Goal: Task Accomplishment & Management: Use online tool/utility

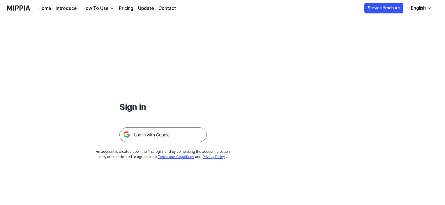
click at [160, 133] on img at bounding box center [162, 134] width 87 height 15
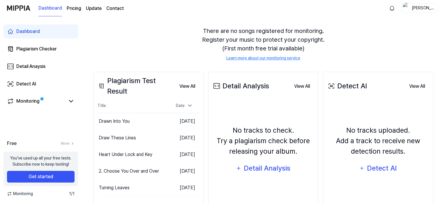
scroll to position [58, 0]
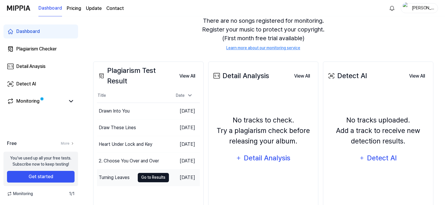
click at [142, 180] on button "Go to Results" at bounding box center [153, 177] width 31 height 9
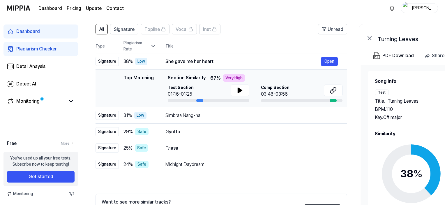
scroll to position [58, 0]
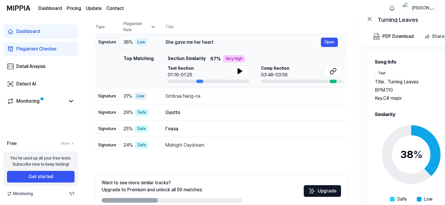
click at [190, 40] on div "She gave me her heart" at bounding box center [244, 42] width 156 height 7
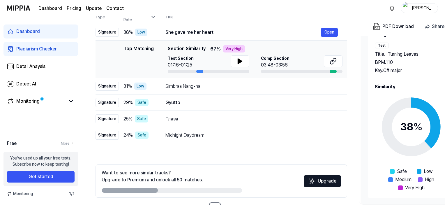
scroll to position [59, 0]
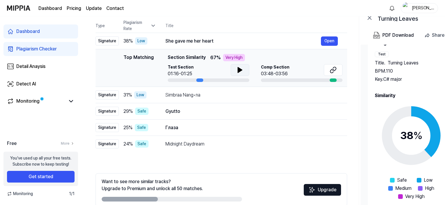
click at [237, 67] on icon at bounding box center [240, 69] width 7 height 7
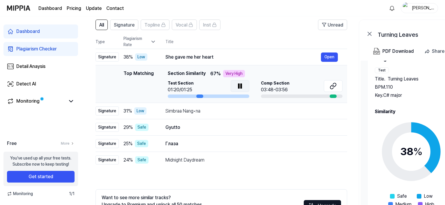
scroll to position [30, 0]
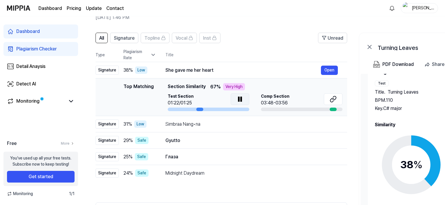
click at [243, 96] on button at bounding box center [240, 99] width 19 height 12
click at [331, 98] on icon at bounding box center [333, 99] width 7 height 7
click at [240, 102] on icon at bounding box center [240, 99] width 7 height 7
click at [173, 124] on div "Simbraa Nang•na" at bounding box center [244, 124] width 156 height 7
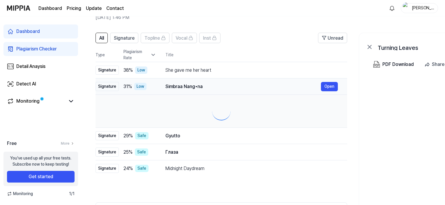
scroll to position [0, 0]
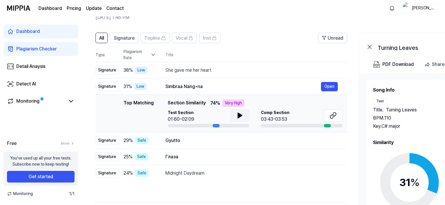
click at [244, 120] on button at bounding box center [240, 116] width 19 height 12
click at [241, 113] on icon at bounding box center [241, 115] width 1 height 5
click at [338, 115] on button at bounding box center [333, 116] width 19 height 12
click at [241, 110] on button at bounding box center [240, 116] width 19 height 12
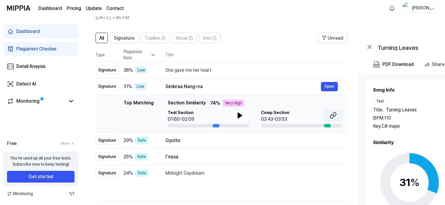
click at [331, 115] on icon at bounding box center [332, 117] width 3 height 4
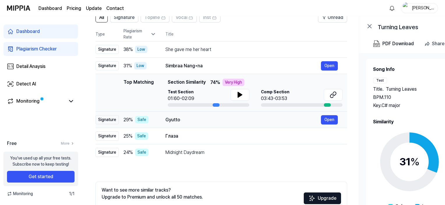
scroll to position [59, 0]
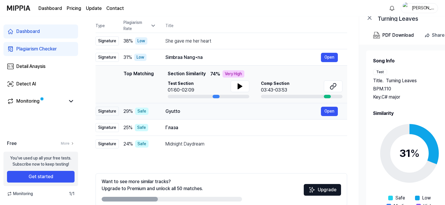
click at [157, 110] on td "Gyutto Open" at bounding box center [251, 111] width 191 height 16
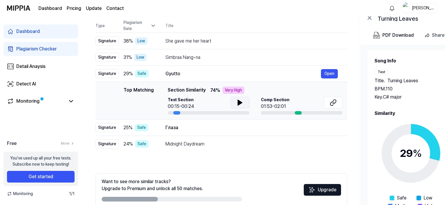
click at [237, 99] on icon at bounding box center [240, 102] width 7 height 7
click at [242, 101] on icon at bounding box center [240, 102] width 7 height 7
click at [329, 103] on button at bounding box center [333, 103] width 19 height 12
click at [178, 129] on div "Глаза" at bounding box center [244, 127] width 156 height 7
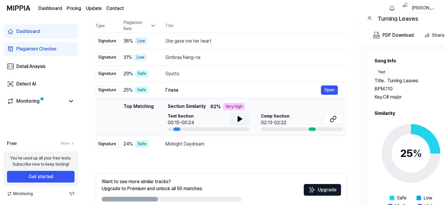
click at [242, 119] on icon at bounding box center [240, 118] width 7 height 7
click at [335, 118] on icon at bounding box center [334, 118] width 3 height 4
click at [178, 145] on div "Midnight Daydream" at bounding box center [244, 143] width 156 height 7
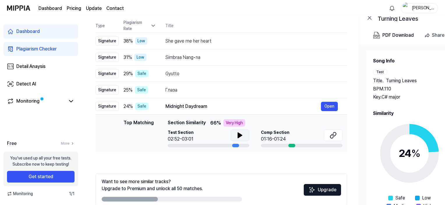
click at [238, 135] on icon at bounding box center [240, 135] width 4 height 5
click at [238, 135] on icon at bounding box center [240, 135] width 7 height 7
click at [337, 132] on button at bounding box center [333, 135] width 19 height 12
click at [245, 132] on button at bounding box center [240, 135] width 19 height 12
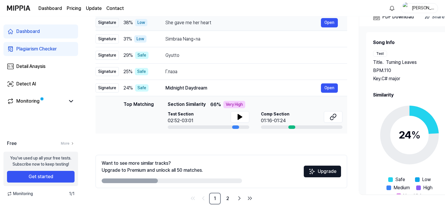
scroll to position [89, 0]
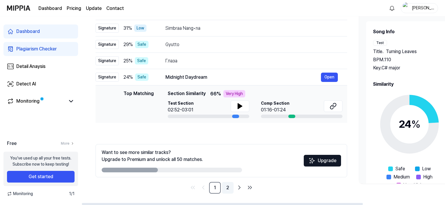
click at [230, 189] on link "2" at bounding box center [228, 188] width 12 height 12
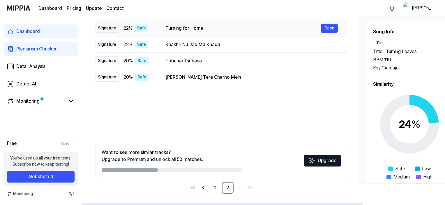
click at [136, 27] on div "Safe" at bounding box center [141, 27] width 13 height 7
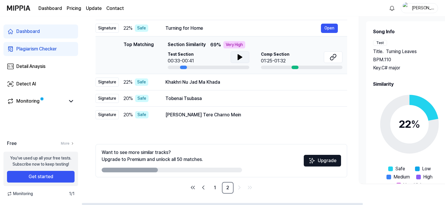
click at [244, 53] on button at bounding box center [240, 57] width 19 height 12
click at [328, 55] on button at bounding box center [333, 57] width 19 height 12
click at [242, 59] on icon at bounding box center [240, 57] width 7 height 7
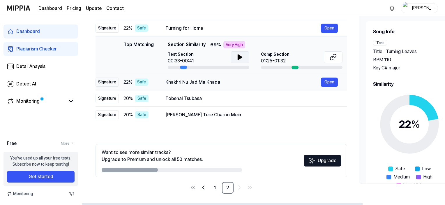
click at [182, 81] on div "Khakhri Nu Jad Ma Khada" at bounding box center [244, 82] width 156 height 7
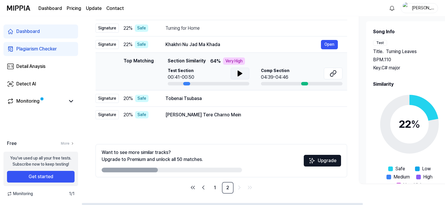
click at [245, 72] on button at bounding box center [240, 74] width 19 height 12
click at [326, 80] on link at bounding box center [333, 74] width 19 height 13
click at [183, 100] on div "Tobenai Tsubasa" at bounding box center [244, 98] width 156 height 7
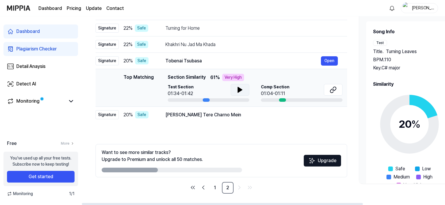
click at [245, 87] on button at bounding box center [240, 90] width 19 height 12
click at [328, 90] on button at bounding box center [333, 90] width 19 height 12
click at [184, 112] on div "Yashu Tere Charno Mein" at bounding box center [244, 114] width 156 height 7
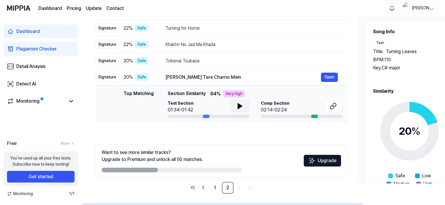
click at [238, 106] on icon at bounding box center [240, 105] width 4 height 5
click at [330, 106] on icon at bounding box center [333, 106] width 7 height 7
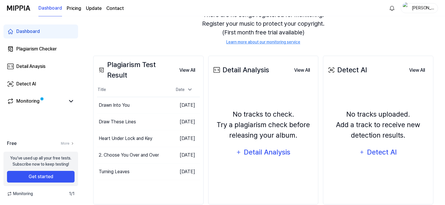
scroll to position [75, 0]
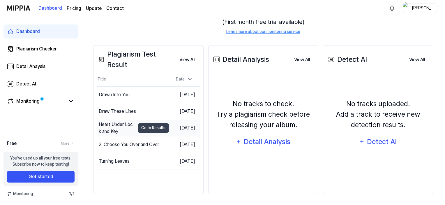
click at [126, 124] on div "Heart Under Lock and Key" at bounding box center [117, 128] width 36 height 14
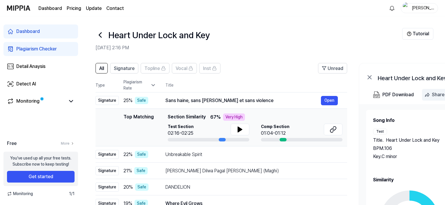
click at [432, 90] on button "Share" at bounding box center [435, 95] width 27 height 12
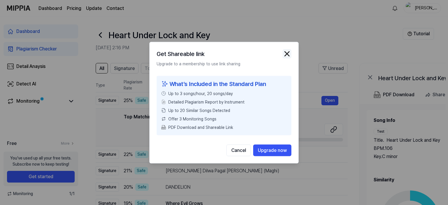
click at [289, 56] on img "button" at bounding box center [286, 53] width 9 height 9
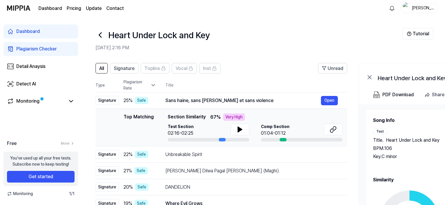
click at [409, 80] on div "Heart Under Lock and Key" at bounding box center [436, 77] width 117 height 7
click at [406, 78] on div "Heart Under Lock and Key" at bounding box center [436, 77] width 117 height 7
click at [393, 79] on div "Heart Under Lock and Key" at bounding box center [436, 77] width 117 height 7
click at [175, 37] on h1 "Heart Under Lock and Key" at bounding box center [159, 35] width 102 height 13
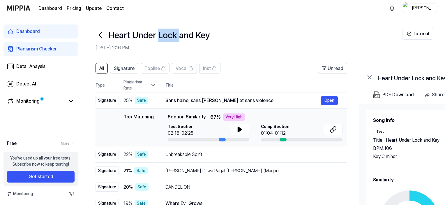
click at [175, 37] on h1 "Heart Under Lock and Key" at bounding box center [159, 35] width 102 height 13
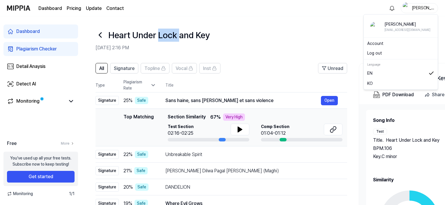
click at [412, 6] on div "[PERSON_NAME]" at bounding box center [423, 8] width 23 height 6
click at [395, 46] on link "Account" at bounding box center [401, 44] width 67 height 6
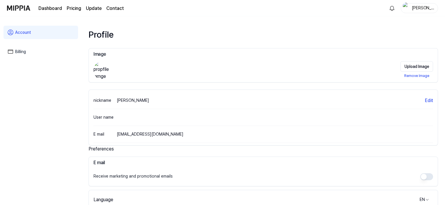
click at [16, 52] on link "Billing" at bounding box center [40, 51] width 75 height 13
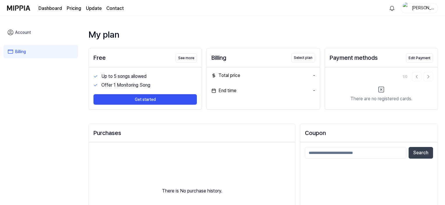
scroll to position [63, 0]
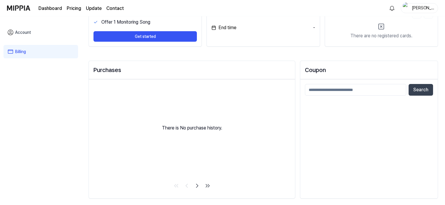
click at [31, 33] on link "Account" at bounding box center [40, 32] width 75 height 13
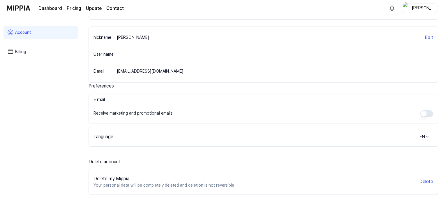
scroll to position [0, 0]
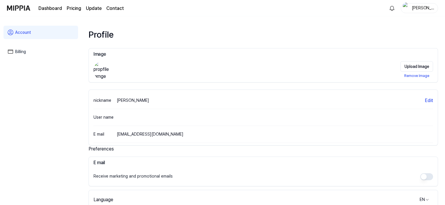
click at [52, 6] on link "Dashboard" at bounding box center [50, 8] width 24 height 7
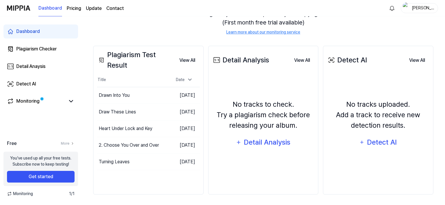
scroll to position [75, 0]
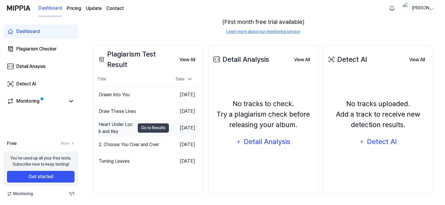
click at [122, 124] on div "Heart Under Lock and Key" at bounding box center [117, 128] width 36 height 14
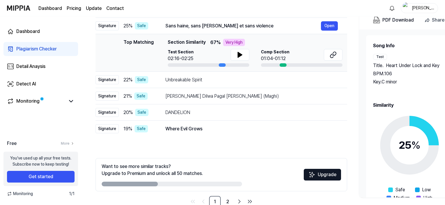
scroll to position [0, 0]
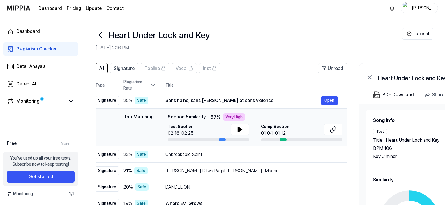
click at [170, 138] on div at bounding box center [209, 139] width 82 height 3
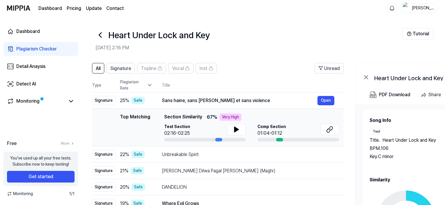
drag, startPoint x: 175, startPoint y: 143, endPoint x: 171, endPoint y: 142, distance: 3.7
click at [171, 142] on td "Top Matching Top Matching Section Similarity 67 % Very High Test Section 02:16-…" at bounding box center [218, 128] width 252 height 38
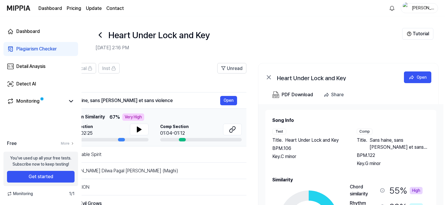
scroll to position [0, 106]
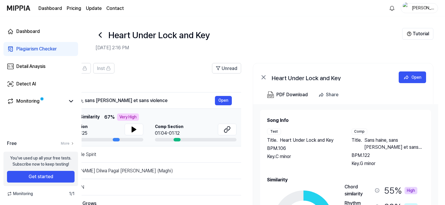
drag, startPoint x: 216, startPoint y: 138, endPoint x: 90, endPoint y: 126, distance: 126.5
click at [90, 126] on div "Test Section 02:16-02:25" at bounding box center [103, 133] width 82 height 18
click at [340, 80] on div "Heart Under Lock and Key" at bounding box center [330, 77] width 117 height 7
click at [323, 78] on div "Heart Under Lock and Key" at bounding box center [330, 77] width 117 height 7
click at [198, 34] on h1 "Heart Under Lock and Key" at bounding box center [159, 35] width 102 height 13
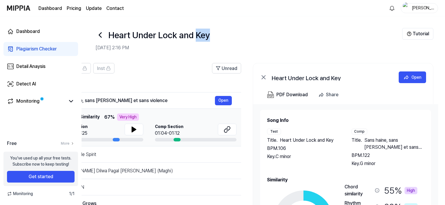
click at [198, 34] on h1 "Heart Under Lock and Key" at bounding box center [159, 35] width 102 height 13
click at [143, 36] on h1 "Heart Under Lock and Key" at bounding box center [159, 35] width 102 height 13
click at [119, 35] on h1 "Heart Under Lock and Key" at bounding box center [159, 35] width 102 height 13
click at [219, 72] on div "Unread" at bounding box center [227, 68] width 22 height 8
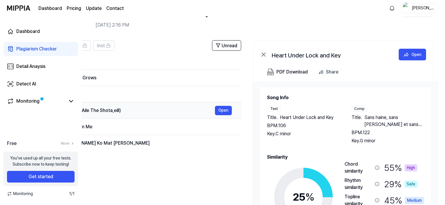
scroll to position [58, 0]
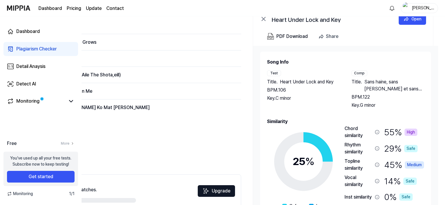
click at [123, 199] on div at bounding box center [66, 200] width 140 height 5
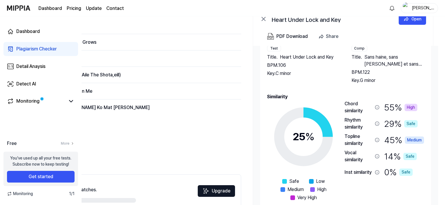
drag, startPoint x: 352, startPoint y: 204, endPoint x: 227, endPoint y: 210, distance: 124.9
click at [227, 147] on html "Dashboard Pricing Update Contact [PERSON_NAME] Dashboard Plagiarism Checker Det…" at bounding box center [222, 44] width 445 height 205
drag, startPoint x: 117, startPoint y: 200, endPoint x: 88, endPoint y: 200, distance: 29.1
click at [88, 200] on div at bounding box center [66, 200] width 140 height 5
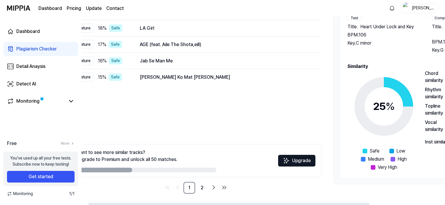
scroll to position [0, 0]
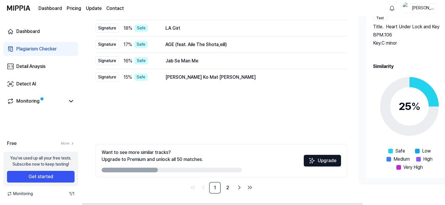
drag, startPoint x: 214, startPoint y: 203, endPoint x: 108, endPoint y: 200, distance: 105.8
click at [108, 203] on div at bounding box center [222, 204] width 281 height 2
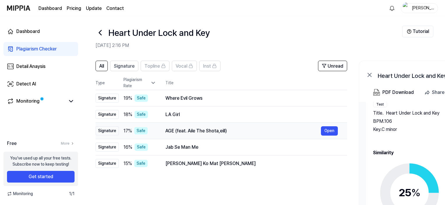
scroll to position [1, 0]
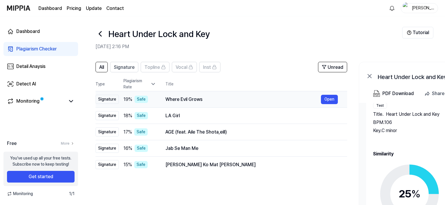
click at [159, 100] on td "Where Evil Grows Open" at bounding box center [251, 99] width 191 height 16
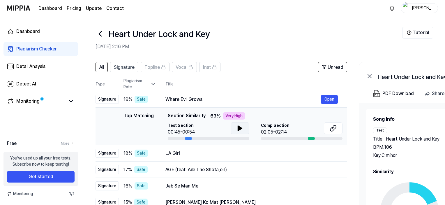
click at [242, 127] on icon at bounding box center [240, 128] width 7 height 7
drag, startPoint x: 187, startPoint y: 139, endPoint x: 273, endPoint y: 138, distance: 86.3
click at [273, 138] on div "Test Section 00:52/00:54 Comp Section 02:05-02:14" at bounding box center [255, 131] width 175 height 18
click at [175, 137] on div at bounding box center [209, 138] width 82 height 3
click at [168, 138] on div at bounding box center [209, 138] width 82 height 3
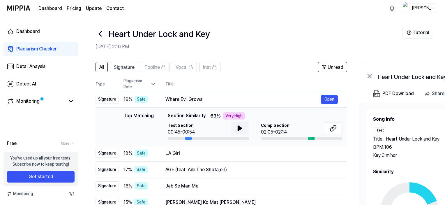
click at [240, 130] on icon at bounding box center [240, 128] width 7 height 7
click at [332, 129] on icon at bounding box center [333, 128] width 7 height 7
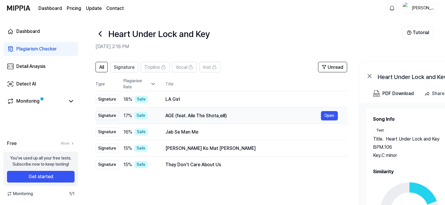
click at [160, 117] on td "AGE (feat. Aile The Shota,eill) Open" at bounding box center [251, 116] width 191 height 16
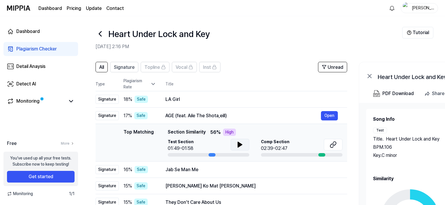
click at [235, 147] on button at bounding box center [240, 145] width 19 height 12
click at [331, 146] on icon at bounding box center [332, 146] width 3 height 4
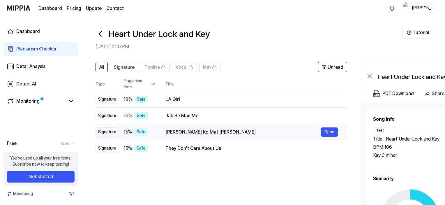
click at [178, 131] on div "[PERSON_NAME] Ko Mat [PERSON_NAME]" at bounding box center [244, 132] width 156 height 7
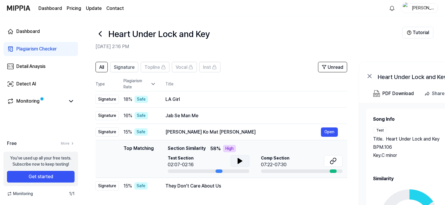
click at [245, 163] on button at bounding box center [240, 161] width 19 height 12
click at [244, 163] on button at bounding box center [240, 161] width 19 height 12
click at [237, 158] on icon at bounding box center [240, 160] width 7 height 7
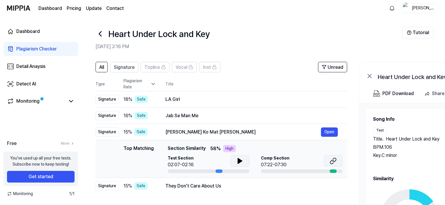
click at [335, 163] on icon at bounding box center [333, 160] width 7 height 7
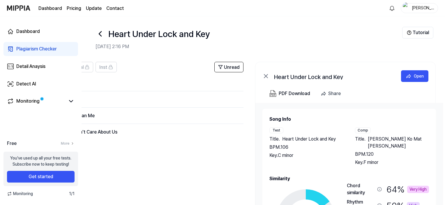
scroll to position [0, 106]
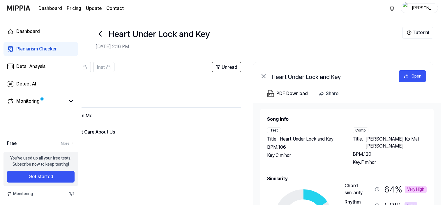
drag, startPoint x: 320, startPoint y: 204, endPoint x: 157, endPoint y: 182, distance: 164.4
click at [157, 182] on div "All Signature Topline Vocal Inst Unread All Signature Topline Vocal Inst Type P…" at bounding box center [116, 171] width 252 height 219
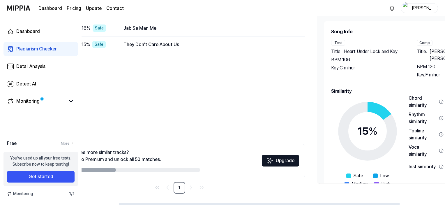
scroll to position [0, 0]
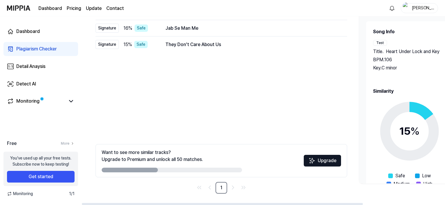
drag, startPoint x: 147, startPoint y: 135, endPoint x: 321, endPoint y: 126, distance: 174.2
click at [321, 126] on div "All Signature Topline Vocal Inst Unread All Signature Topline Vocal Inst Type P…" at bounding box center [222, 83] width 252 height 219
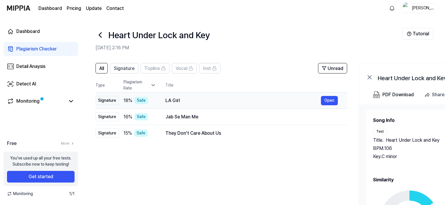
click at [180, 101] on div "LA Girl" at bounding box center [244, 100] width 156 height 7
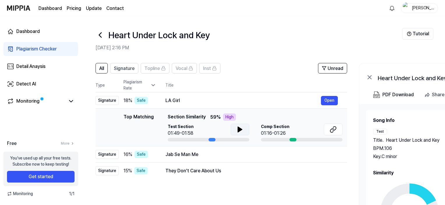
click at [241, 128] on icon at bounding box center [240, 129] width 7 height 7
click at [332, 129] on icon at bounding box center [332, 131] width 3 height 4
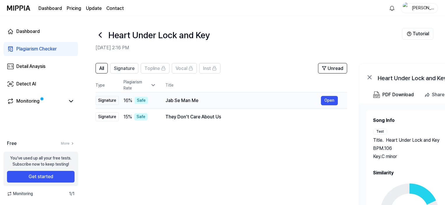
click at [184, 100] on div "Jab Se Man Me" at bounding box center [244, 100] width 156 height 7
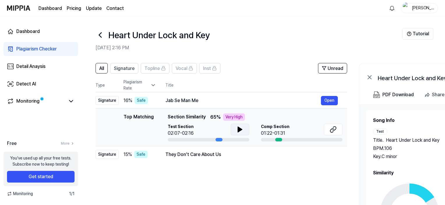
click at [232, 128] on button at bounding box center [240, 130] width 19 height 12
click at [339, 130] on button at bounding box center [333, 130] width 19 height 12
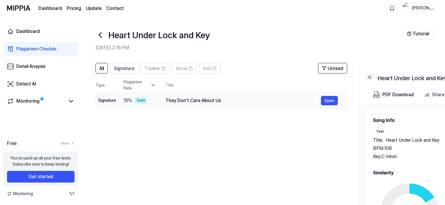
click at [181, 102] on div "They Don't Care About Us" at bounding box center [244, 100] width 156 height 7
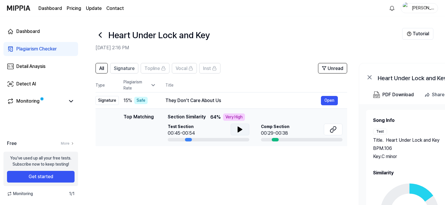
click at [239, 128] on icon at bounding box center [240, 129] width 4 height 5
click at [239, 128] on icon at bounding box center [240, 129] width 7 height 7
click at [329, 132] on button at bounding box center [333, 130] width 19 height 12
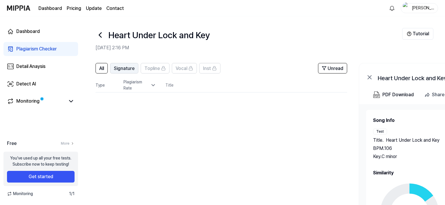
click at [122, 70] on span "Signature" at bounding box center [124, 68] width 21 height 7
click at [97, 67] on button "All" at bounding box center [102, 68] width 12 height 10
click at [338, 69] on span "Unread" at bounding box center [336, 68] width 16 height 7
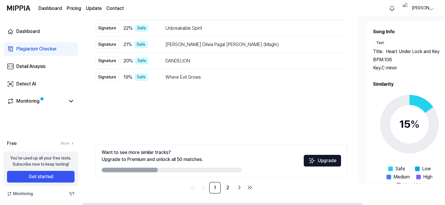
scroll to position [89, 0]
click at [224, 188] on link "2" at bounding box center [228, 188] width 12 height 12
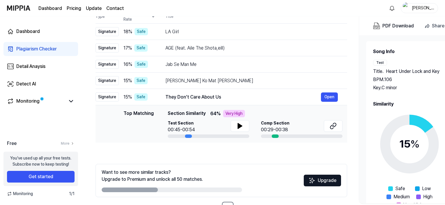
scroll to position [1, 0]
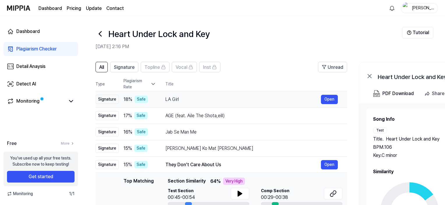
click at [182, 99] on div "LA Girl" at bounding box center [244, 99] width 156 height 7
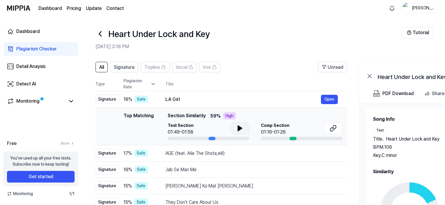
click at [244, 128] on button at bounding box center [240, 128] width 19 height 12
click at [337, 125] on button at bounding box center [333, 128] width 19 height 12
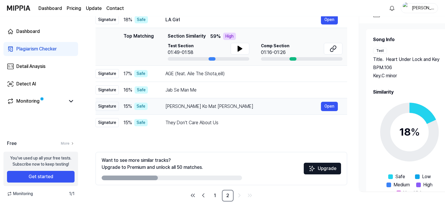
scroll to position [89, 0]
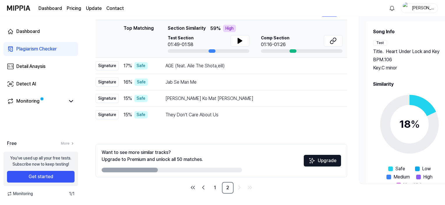
click at [56, 193] on div "Monitoring 1 / 1" at bounding box center [41, 194] width 82 height 6
click at [51, 95] on div "Monitoring" at bounding box center [40, 101] width 75 height 14
click at [50, 98] on link "Monitoring" at bounding box center [36, 101] width 58 height 7
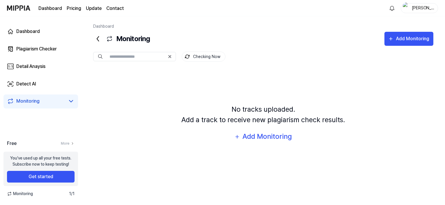
scroll to position [0, 0]
click at [47, 89] on link "Detect AI" at bounding box center [40, 84] width 75 height 14
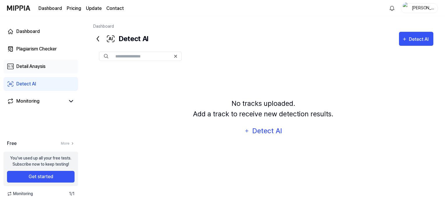
click at [48, 61] on link "Detail Anaysis" at bounding box center [40, 66] width 75 height 14
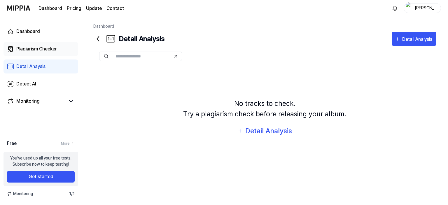
click at [54, 48] on div "Plagiarism Checker" at bounding box center [36, 48] width 41 height 7
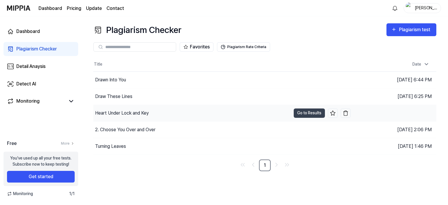
drag, startPoint x: 126, startPoint y: 114, endPoint x: 99, endPoint y: 113, distance: 27.1
click at [99, 113] on div "Heart Under Lock and Key" at bounding box center [122, 113] width 54 height 7
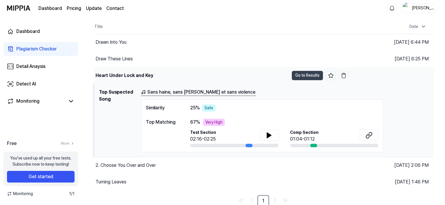
scroll to position [38, 0]
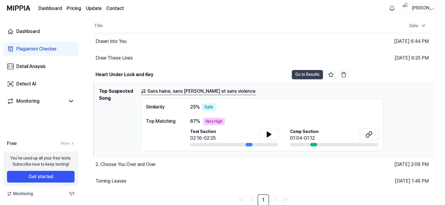
click at [117, 89] on h1 "Top Suspected Song" at bounding box center [117, 120] width 37 height 64
click at [269, 133] on icon at bounding box center [269, 134] width 4 height 5
click at [269, 133] on icon at bounding box center [269, 134] width 7 height 7
click at [269, 133] on icon at bounding box center [269, 134] width 4 height 5
drag, startPoint x: 251, startPoint y: 145, endPoint x: 242, endPoint y: 138, distance: 10.8
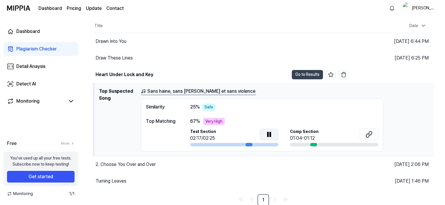
click at [234, 141] on div "Test Section 02:17/02:25" at bounding box center [234, 138] width 88 height 18
click at [274, 134] on button at bounding box center [269, 135] width 19 height 12
click at [373, 133] on button at bounding box center [369, 135] width 19 height 12
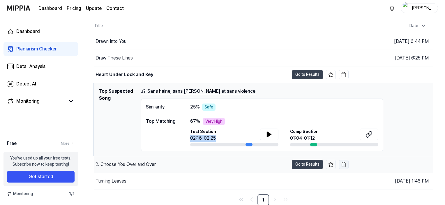
click at [344, 164] on img "button" at bounding box center [344, 164] width 6 height 6
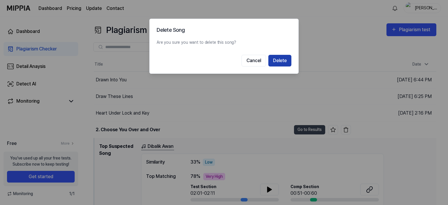
click at [283, 57] on button "Delete" at bounding box center [279, 61] width 23 height 12
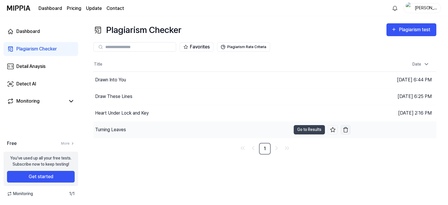
click at [344, 131] on img "button" at bounding box center [345, 130] width 6 height 6
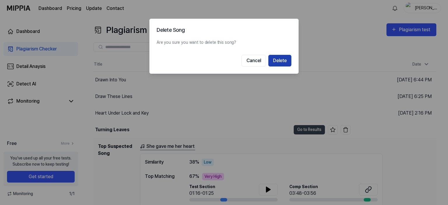
click at [277, 57] on button "Delete" at bounding box center [279, 61] width 23 height 12
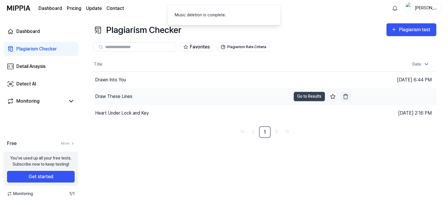
click at [346, 96] on img "button" at bounding box center [345, 97] width 6 height 6
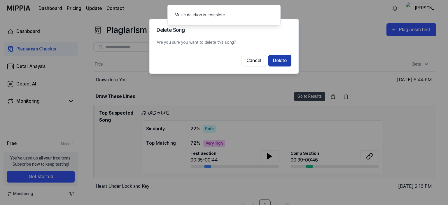
click at [282, 60] on button "Delete" at bounding box center [279, 61] width 23 height 12
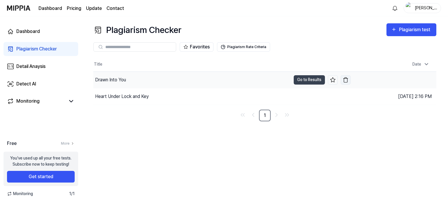
click at [348, 76] on button "button" at bounding box center [345, 79] width 10 height 9
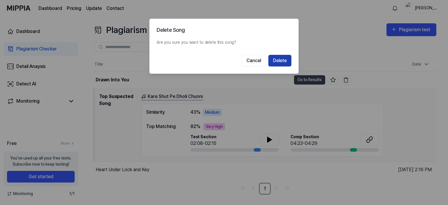
click at [278, 57] on button "Delete" at bounding box center [279, 61] width 23 height 12
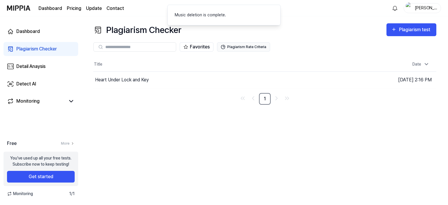
click at [261, 48] on button "Plagiarism Rate Criteria" at bounding box center [243, 46] width 53 height 9
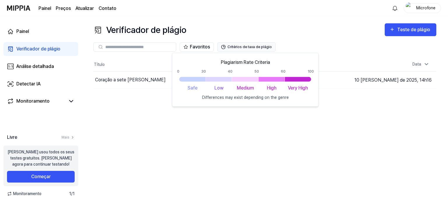
click at [246, 46] on font "Critérios de taxa de plágio" at bounding box center [249, 47] width 44 height 4
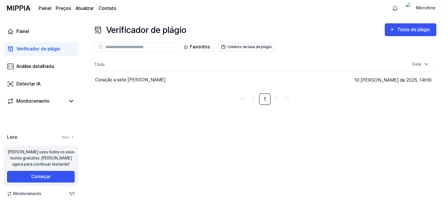
click at [246, 46] on font "Critérios de taxa de plágio" at bounding box center [249, 47] width 44 height 4
click at [215, 32] on div "Verificador de plágio Teste de plágio" at bounding box center [264, 29] width 343 height 13
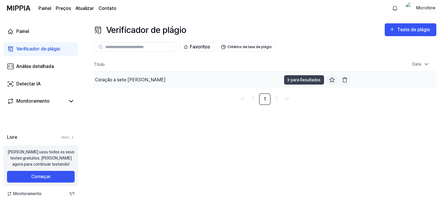
click at [334, 78] on icon at bounding box center [332, 80] width 6 height 6
click at [332, 79] on icon at bounding box center [331, 80] width 5 height 5
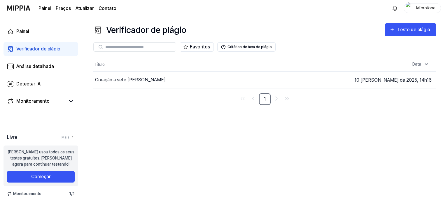
drag, startPoint x: 114, startPoint y: 80, endPoint x: 101, endPoint y: 103, distance: 26.9
click at [101, 103] on nav "1" at bounding box center [264, 99] width 343 height 12
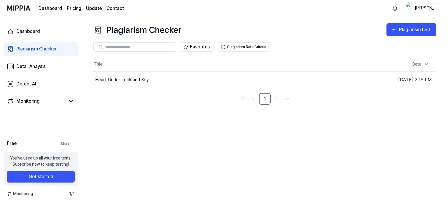
click at [72, 145] on icon at bounding box center [73, 143] width 4 height 4
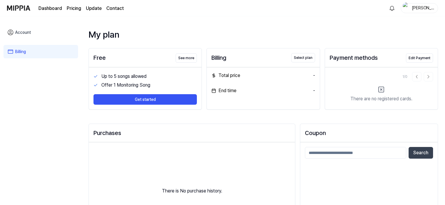
click at [43, 8] on link "Dashboard" at bounding box center [50, 8] width 24 height 7
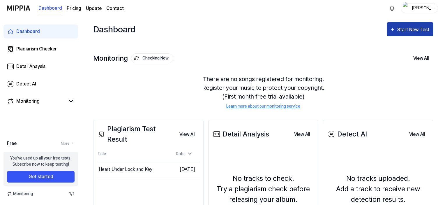
click at [420, 33] on div "Start New Test" at bounding box center [414, 30] width 33 height 8
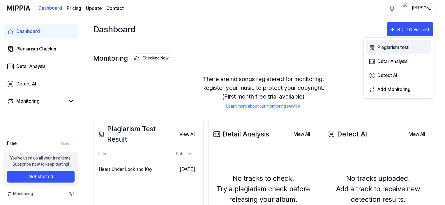
click at [400, 45] on div "Plagiarism test" at bounding box center [403, 48] width 51 height 8
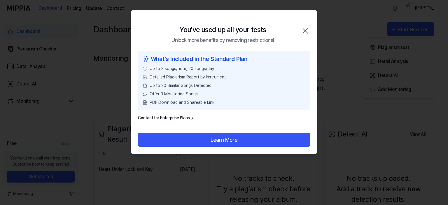
click at [302, 27] on icon "button" at bounding box center [304, 30] width 9 height 9
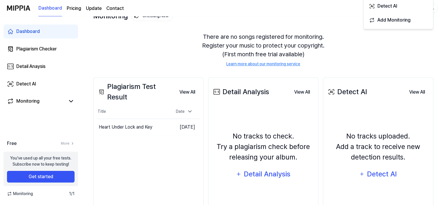
scroll to position [75, 0]
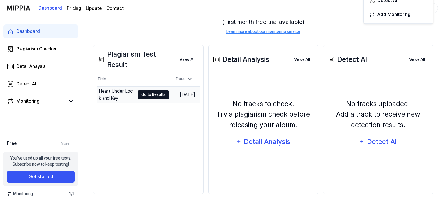
click at [138, 96] on button "Go to Results" at bounding box center [153, 94] width 31 height 9
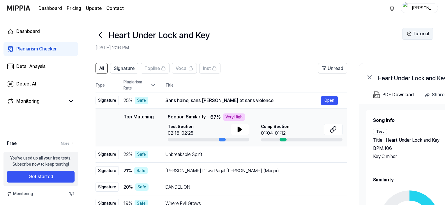
click at [420, 31] on button "Tutorial" at bounding box center [417, 34] width 31 height 12
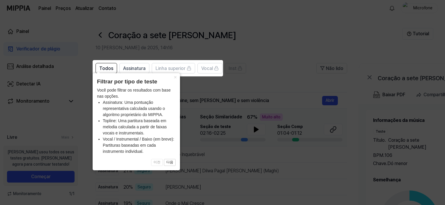
click at [305, 50] on icon at bounding box center [224, 102] width 448 height 205
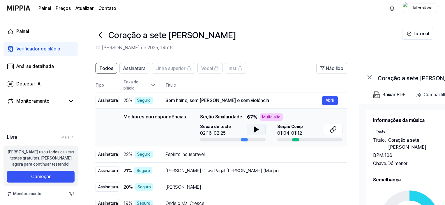
click at [257, 130] on icon at bounding box center [256, 129] width 7 height 7
click at [254, 127] on icon at bounding box center [256, 129] width 4 height 5
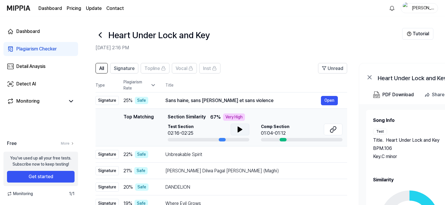
click at [246, 130] on button at bounding box center [240, 130] width 19 height 12
click at [153, 8] on div "Dashboard Pricing Update Contact MIke" at bounding box center [222, 8] width 431 height 16
click at [207, 21] on header "Heart Under Lock and Key Aug 10, 2025, 2:16 PM Tutorial" at bounding box center [264, 36] width 364 height 41
